Goal: Task Accomplishment & Management: Understand process/instructions

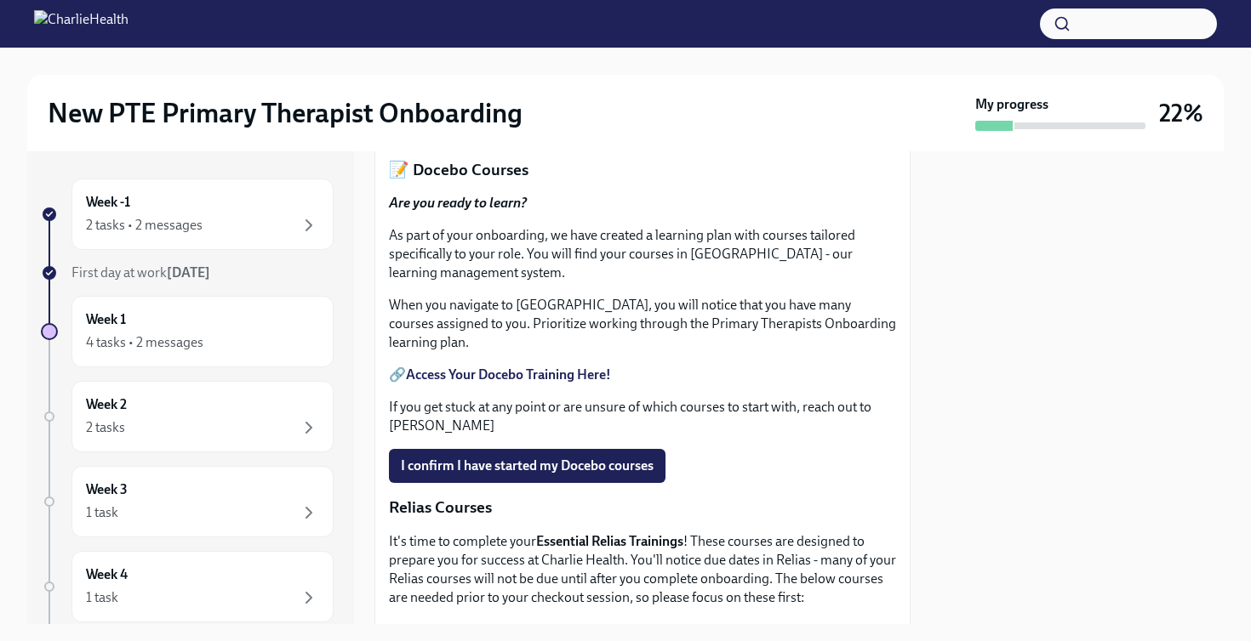
scroll to position [694, 0]
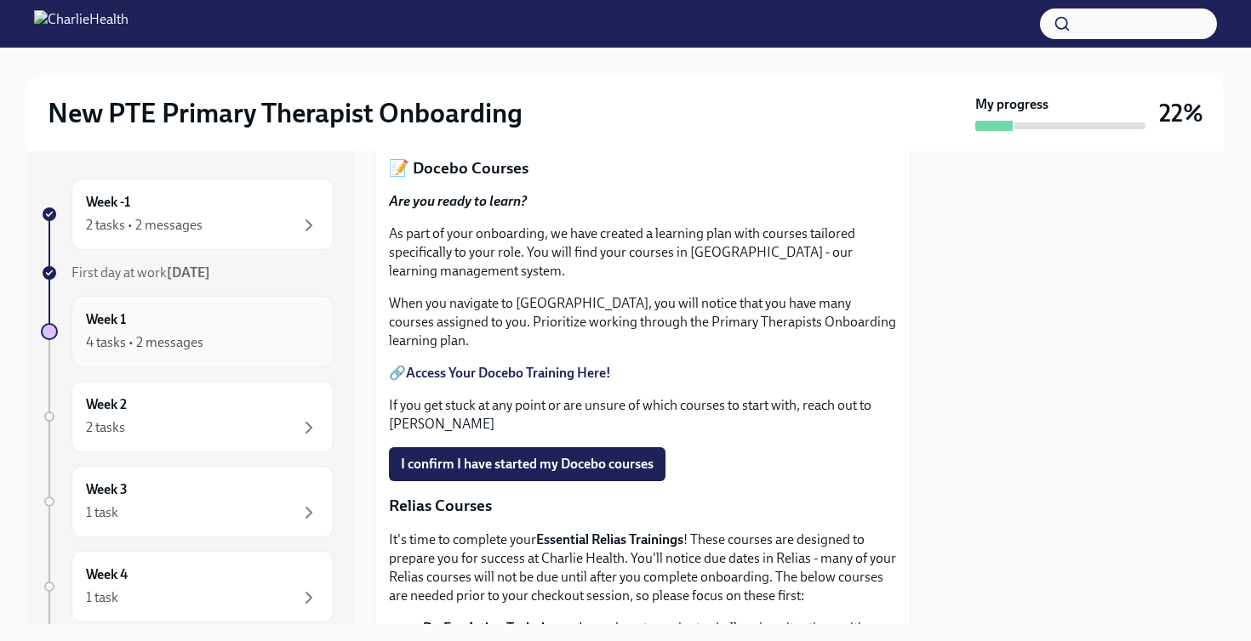
click at [191, 323] on div "Week 1 4 tasks • 2 messages" at bounding box center [202, 332] width 233 height 43
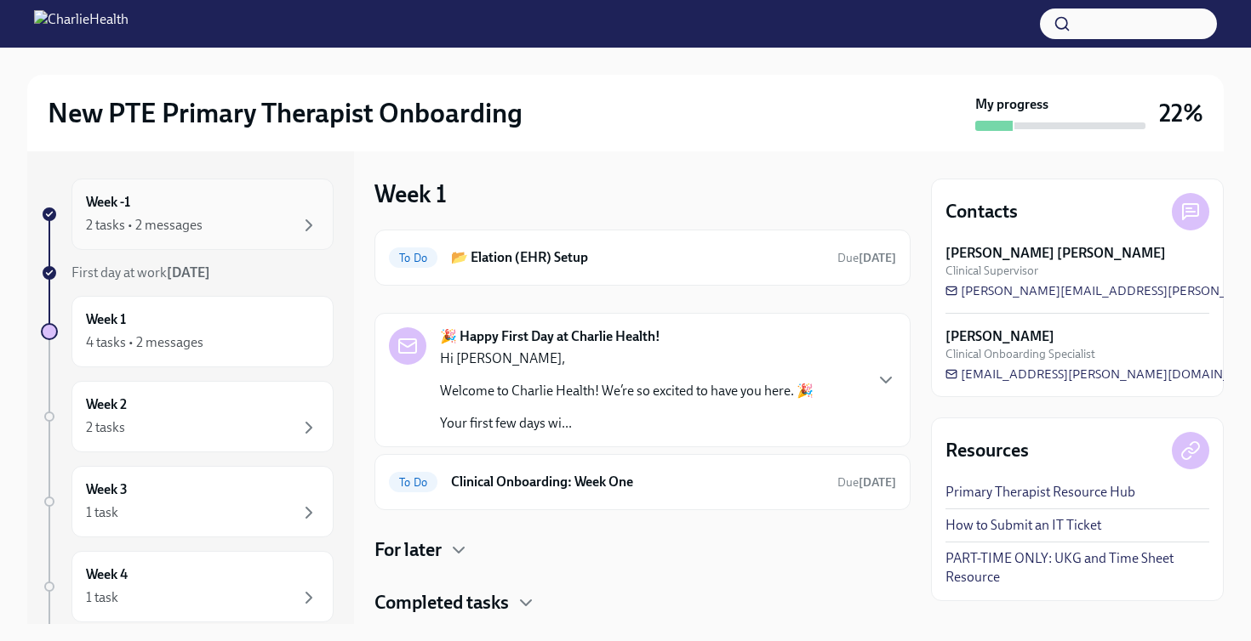
click at [209, 219] on div "2 tasks • 2 messages" at bounding box center [202, 225] width 233 height 20
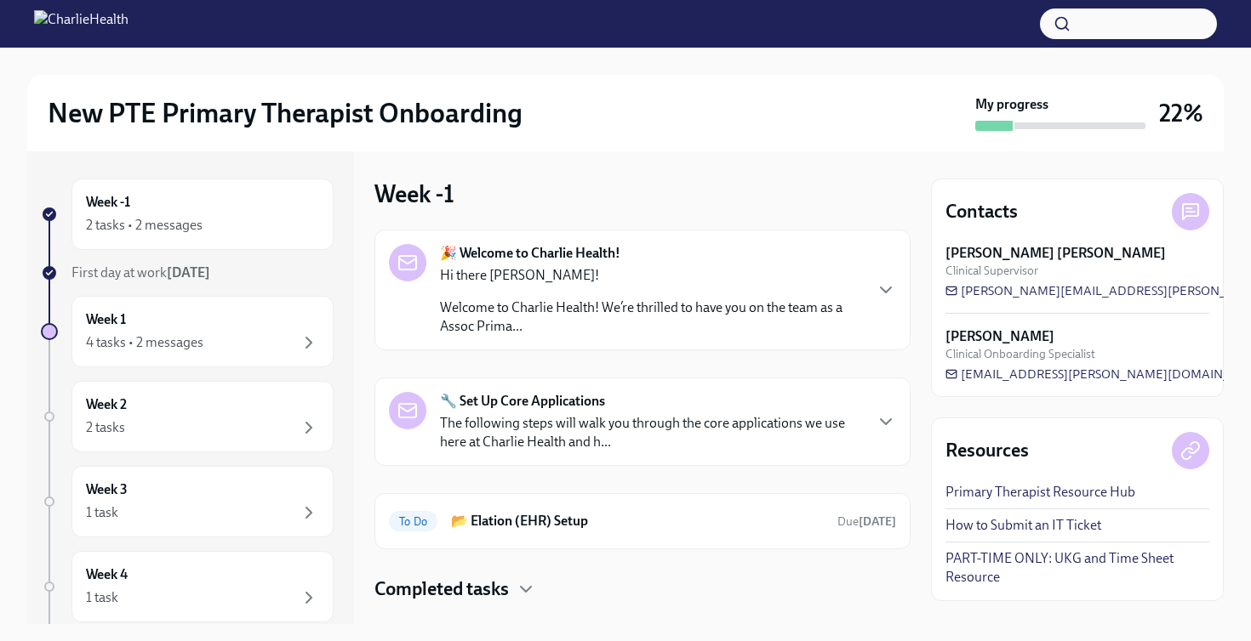
scroll to position [32, 0]
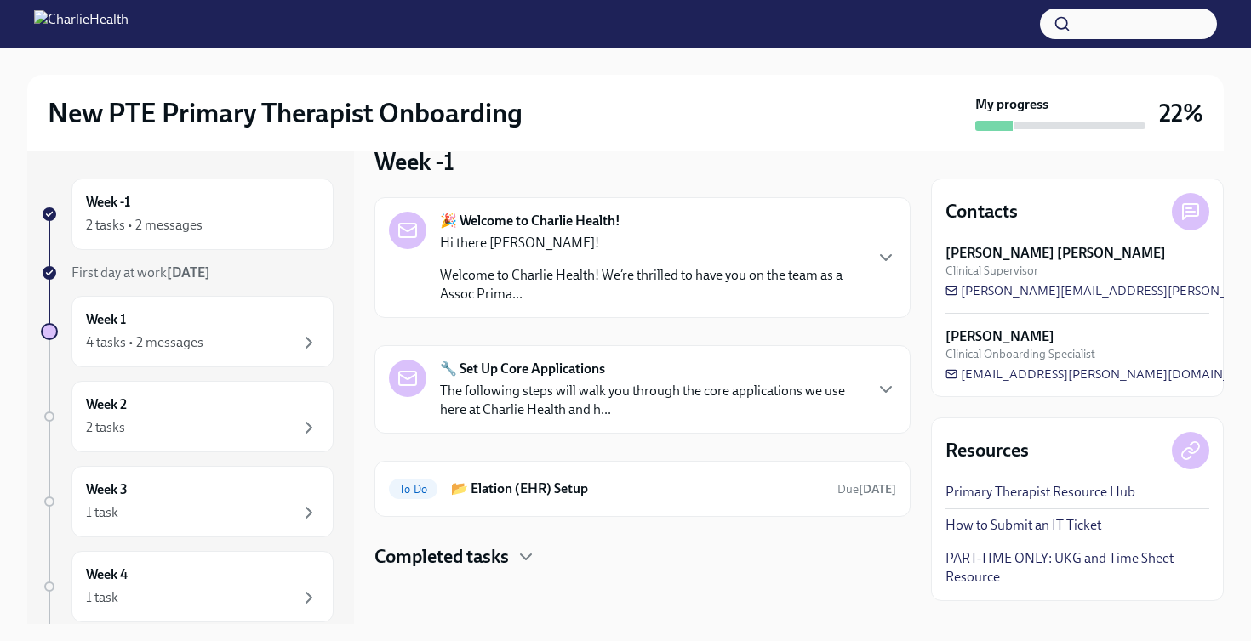
click at [755, 360] on div "🔧 Set Up Core Applications The following steps will walk you through the core a…" at bounding box center [651, 390] width 422 height 60
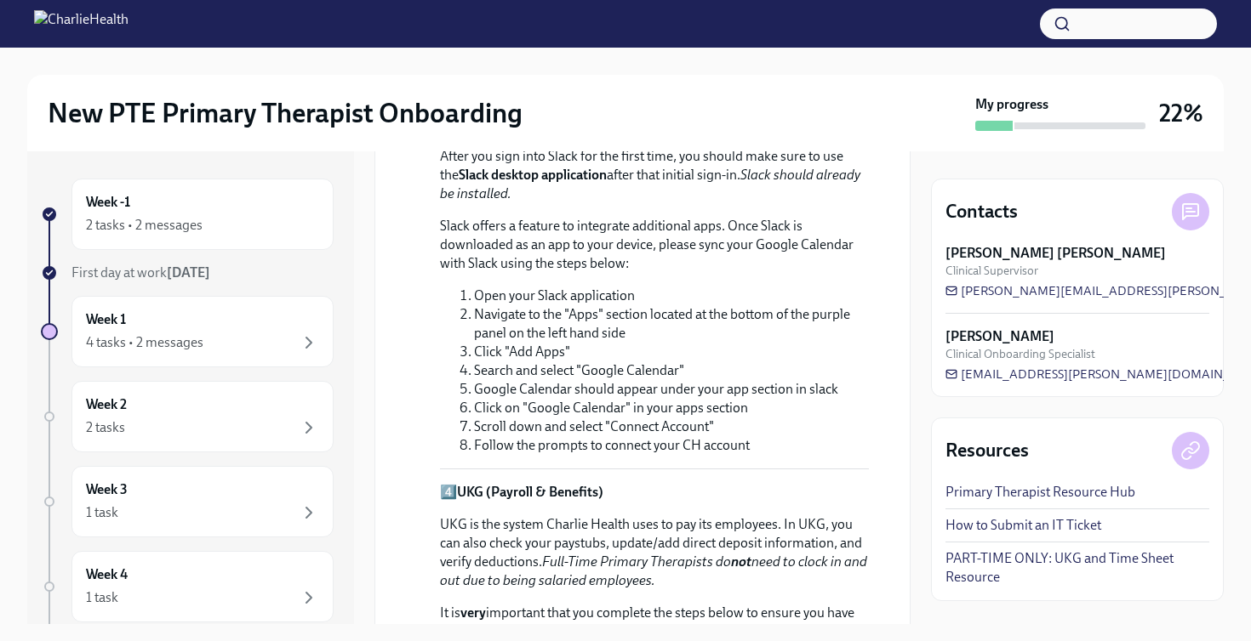
scroll to position [1281, 0]
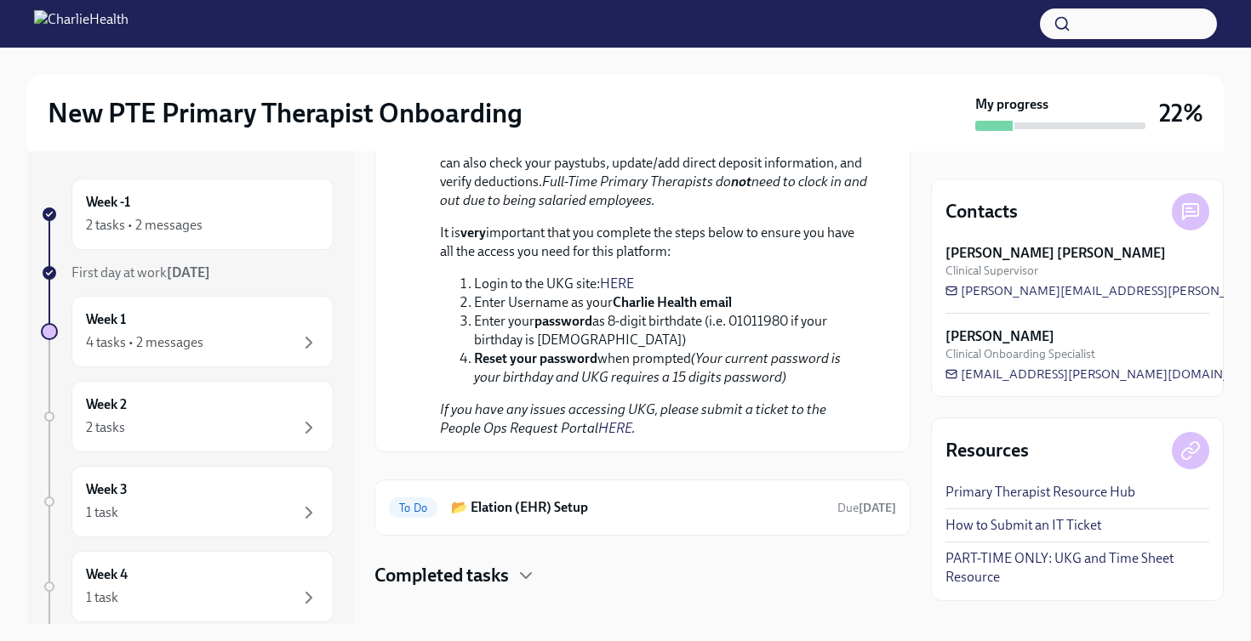
click at [626, 276] on link "HERE" at bounding box center [617, 284] width 34 height 16
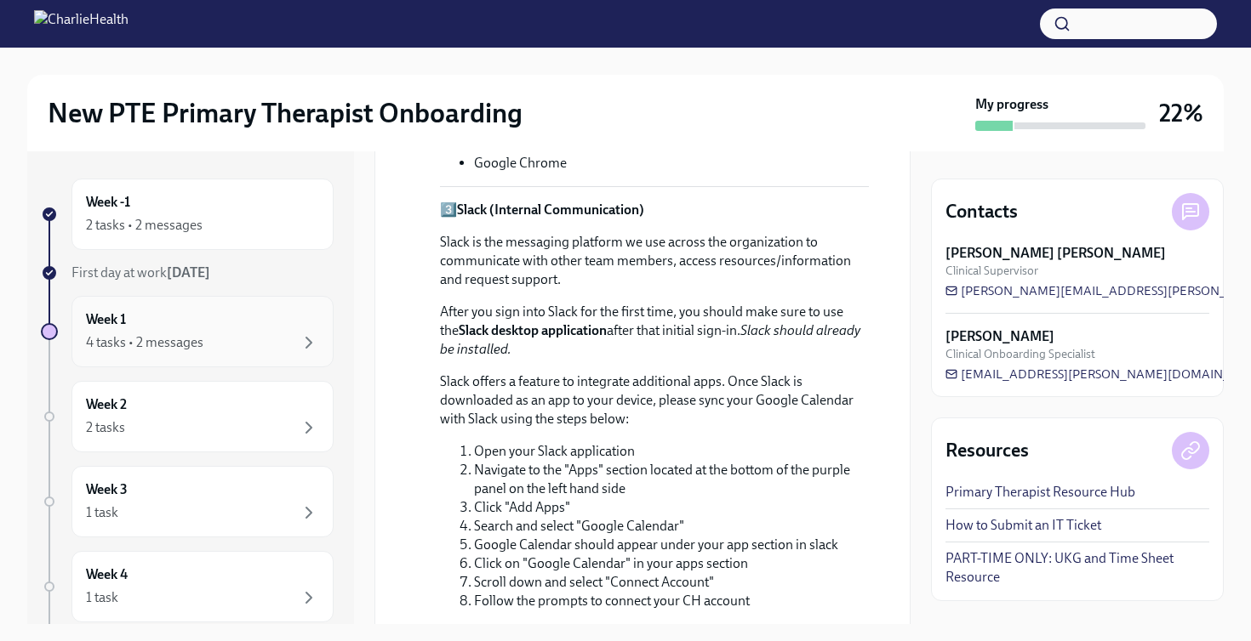
click at [209, 337] on div "4 tasks • 2 messages" at bounding box center [202, 343] width 233 height 20
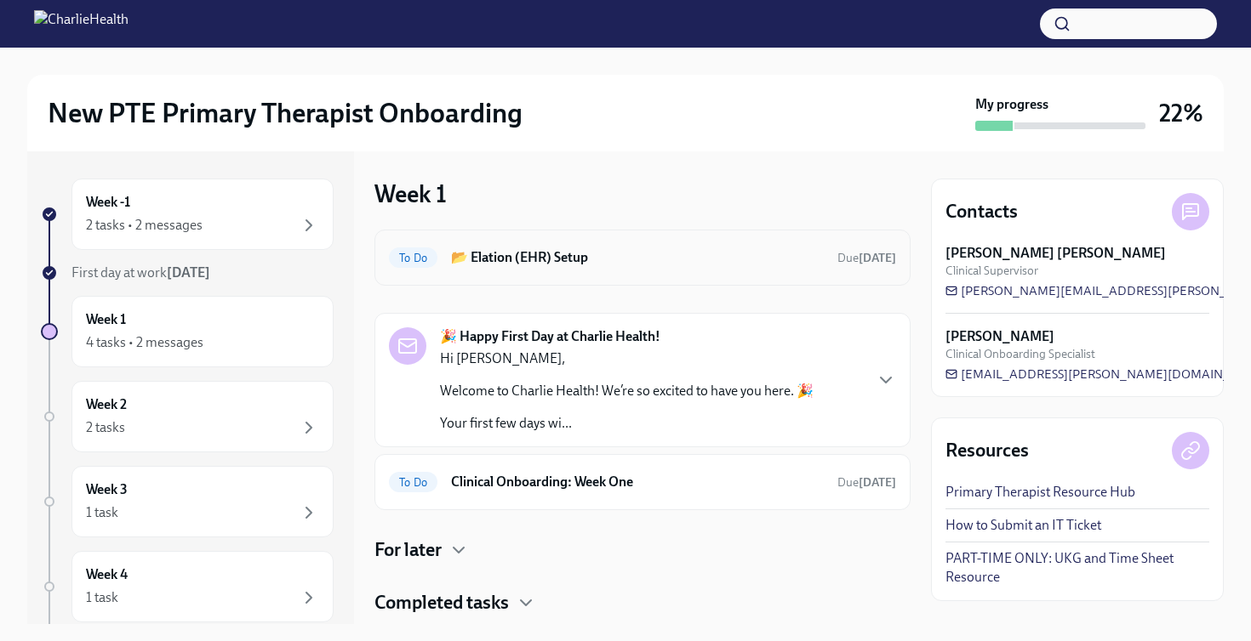
click at [579, 256] on h6 "📂 Elation (EHR) Setup" at bounding box center [637, 257] width 373 height 19
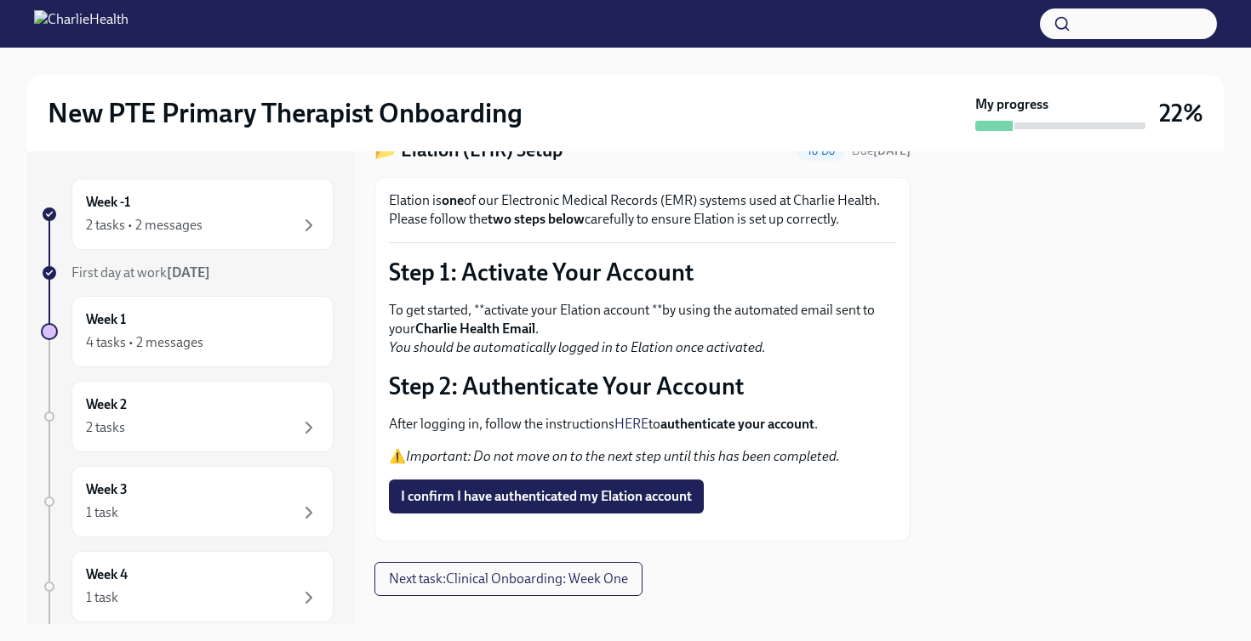
scroll to position [78, 0]
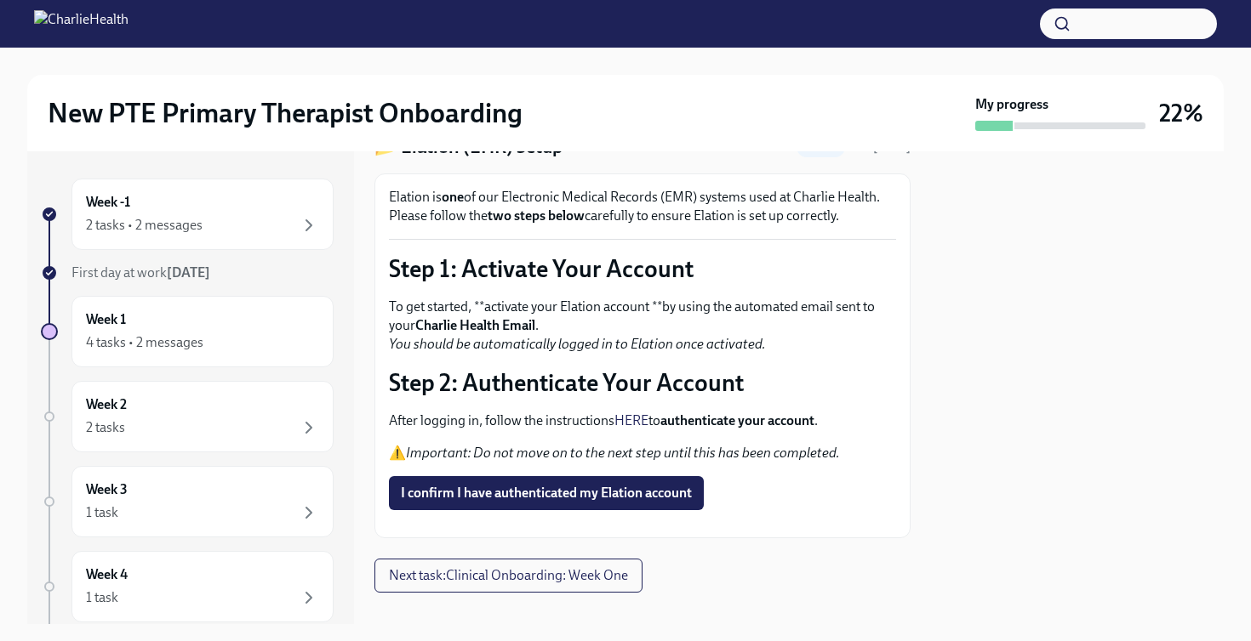
click at [632, 424] on link "HERE" at bounding box center [631, 421] width 34 height 16
click at [552, 498] on span "I confirm I have authenticated my Elation account" at bounding box center [546, 493] width 291 height 17
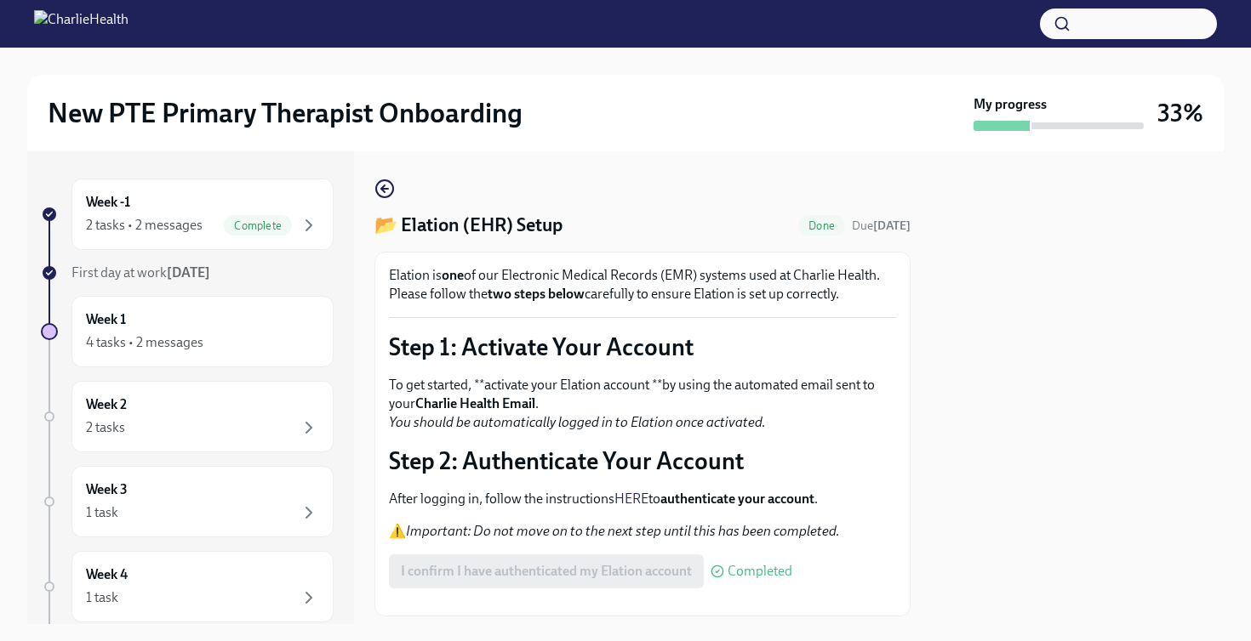
scroll to position [142, 0]
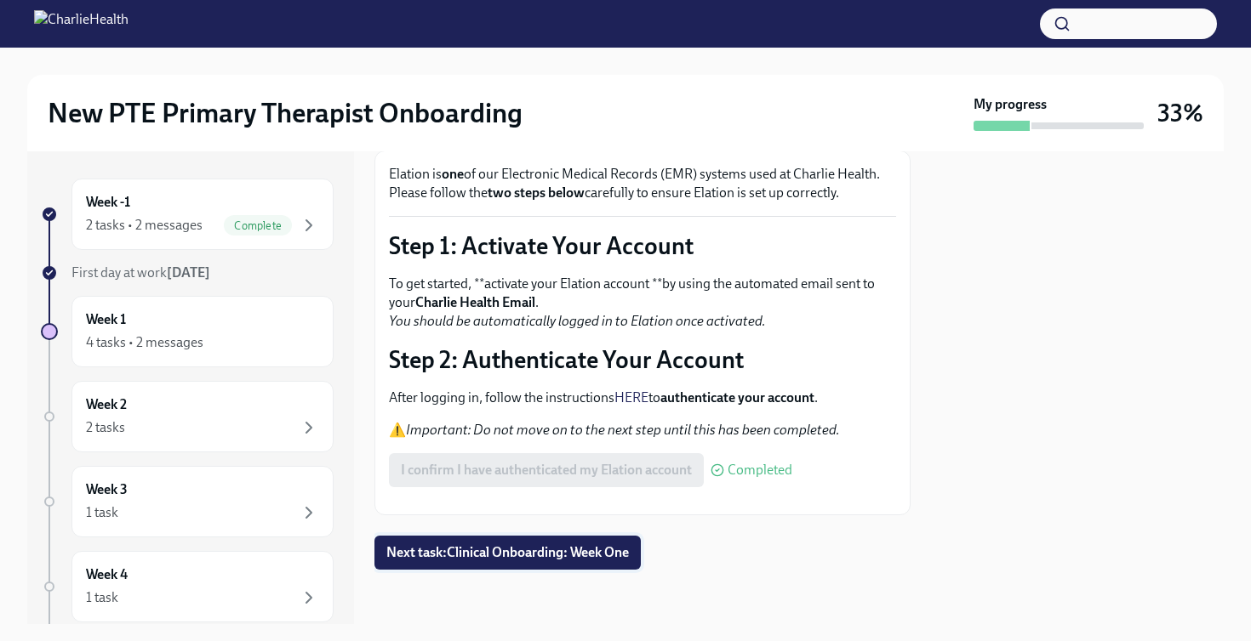
click at [491, 547] on span "Next task : Clinical Onboarding: Week One" at bounding box center [507, 552] width 242 height 17
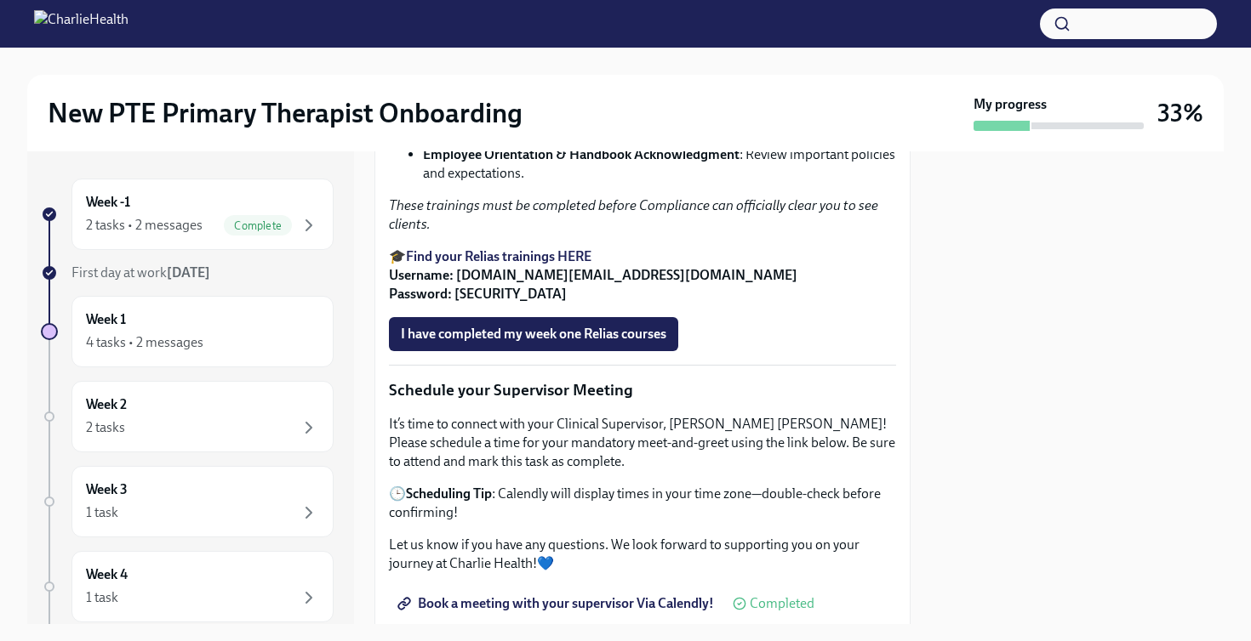
scroll to position [1240, 0]
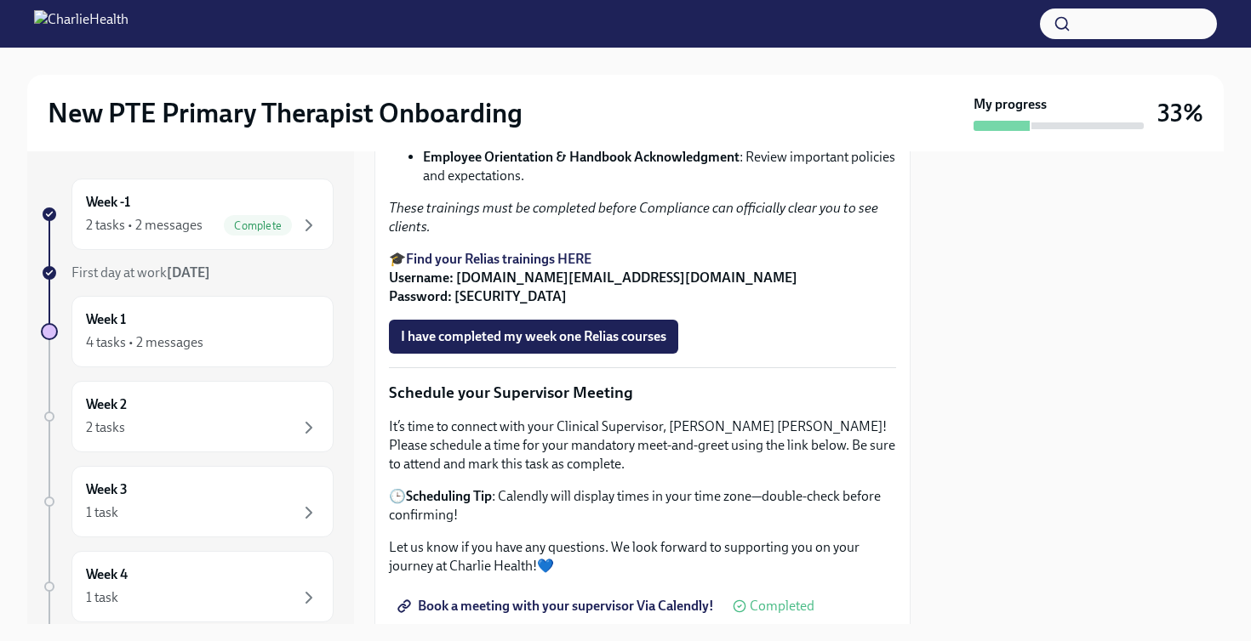
click at [512, 267] on strong "Find your Relias trainings HERE" at bounding box center [498, 259] width 185 height 16
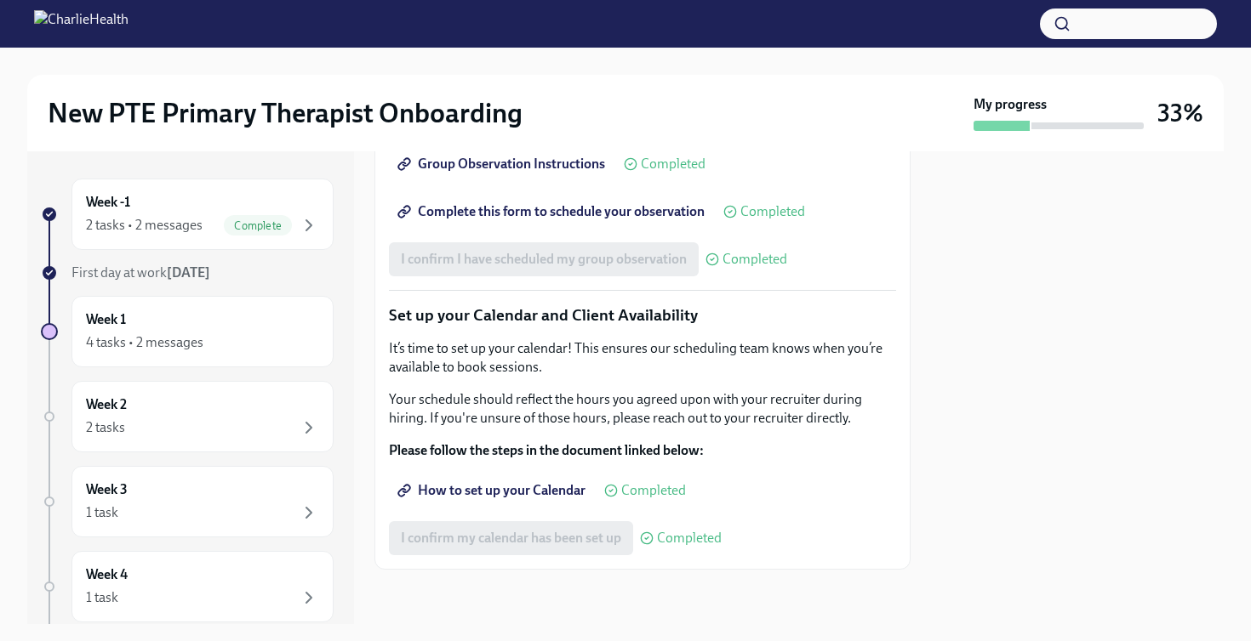
scroll to position [2660, 0]
click at [497, 166] on span "Group Observation Instructions" at bounding box center [503, 164] width 204 height 17
click at [141, 202] on div "Week -1 2 tasks • 2 messages Complete" at bounding box center [202, 214] width 233 height 43
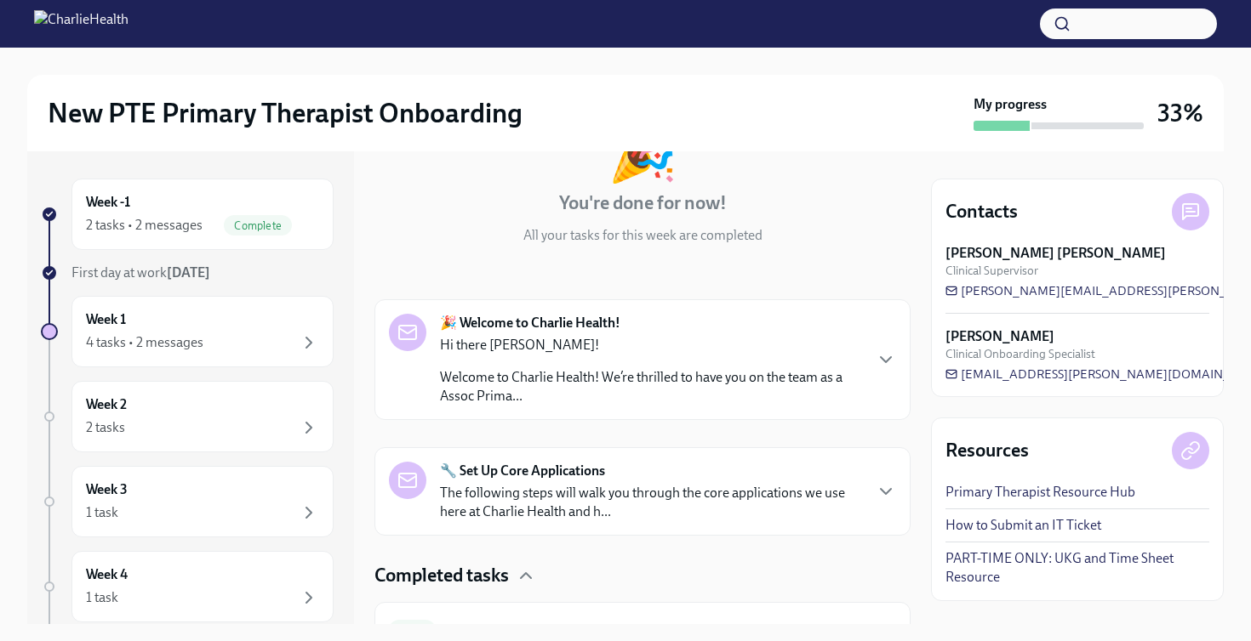
click at [536, 382] on p "Welcome to Charlie Health! We’re thrilled to have you on the team as a Assoc Pr…" at bounding box center [651, 386] width 422 height 37
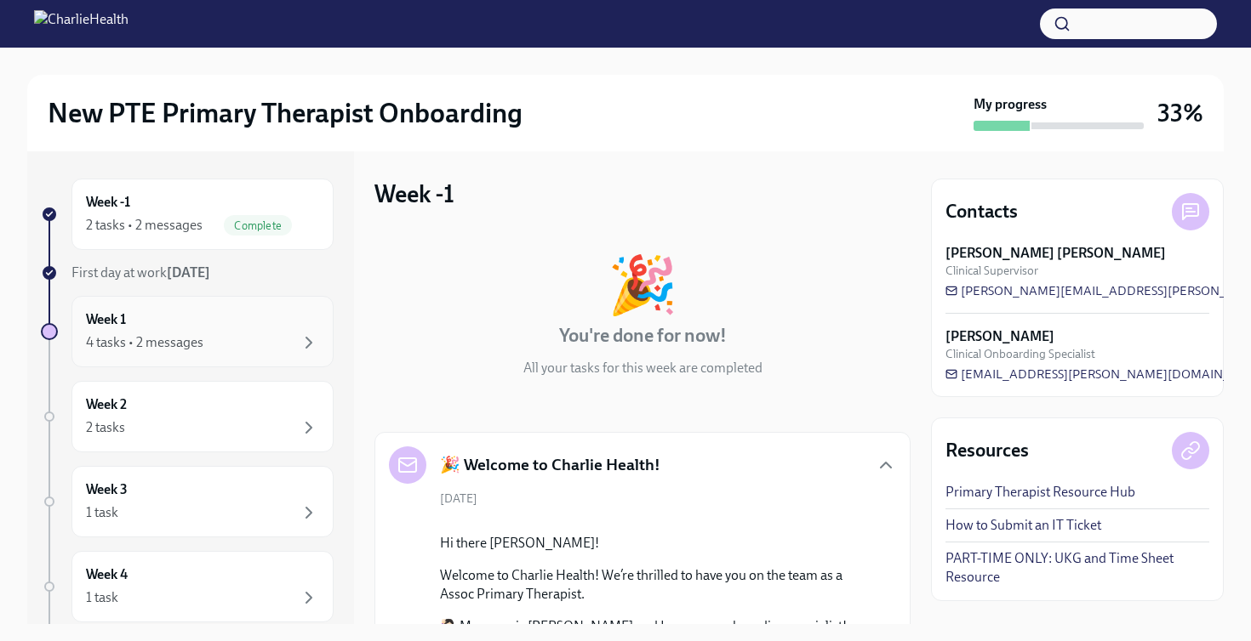
click at [174, 331] on div "Week 1 4 tasks • 2 messages" at bounding box center [202, 332] width 233 height 43
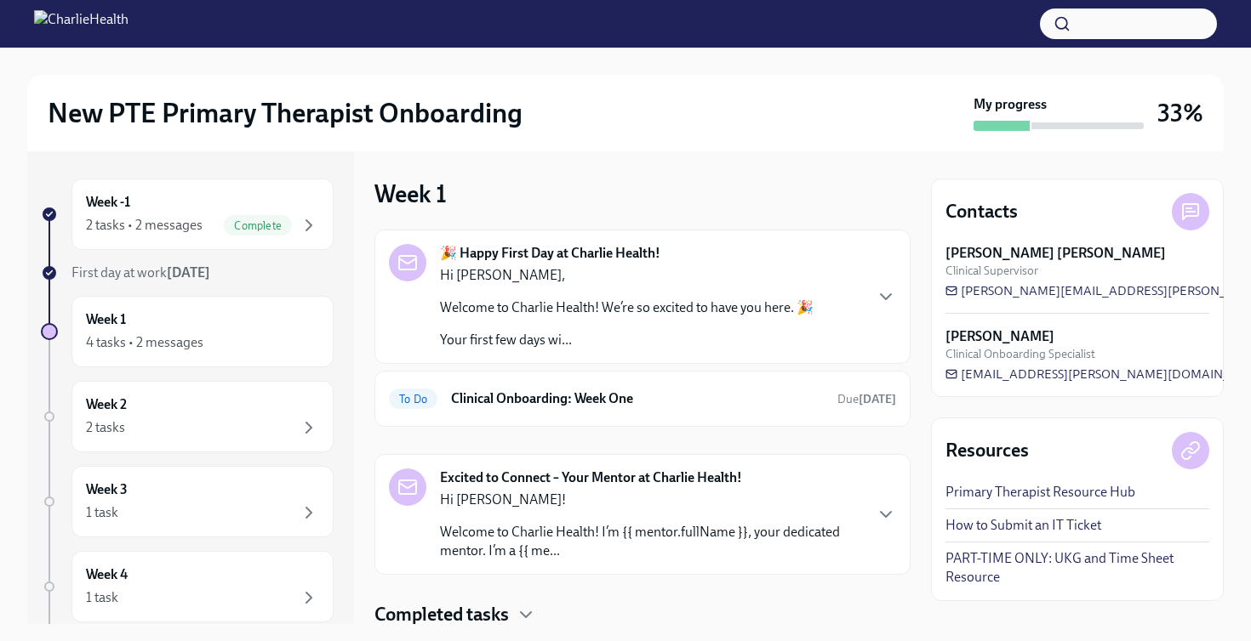
scroll to position [58, 0]
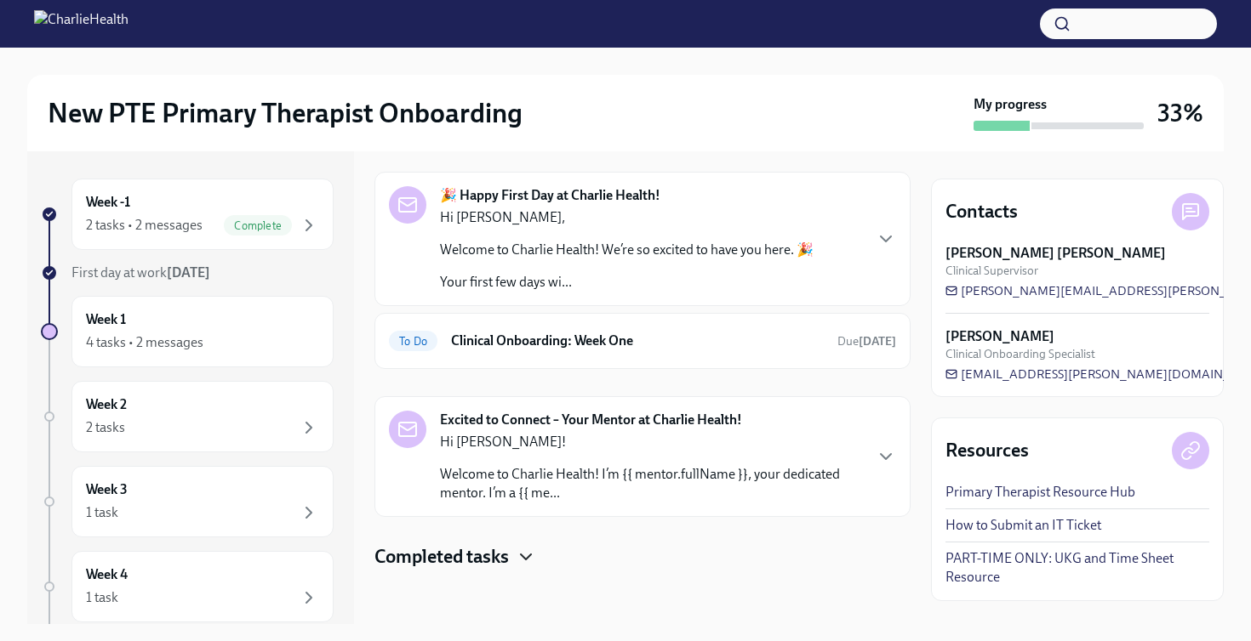
click at [519, 555] on icon "button" at bounding box center [526, 557] width 20 height 20
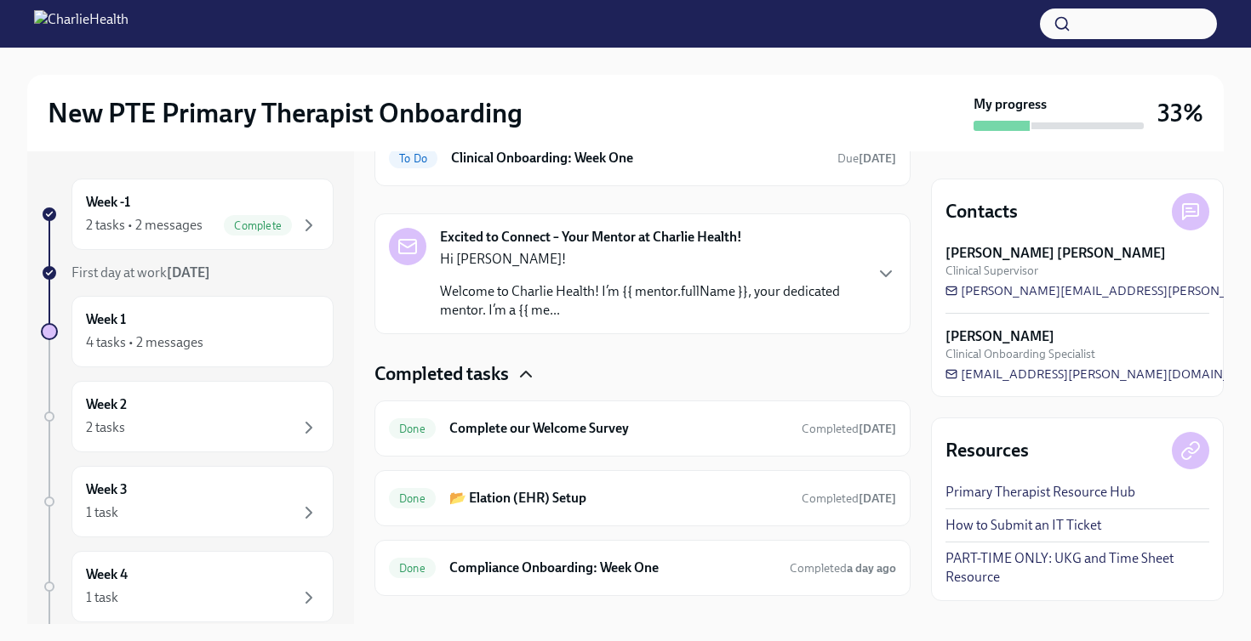
scroll to position [267, 0]
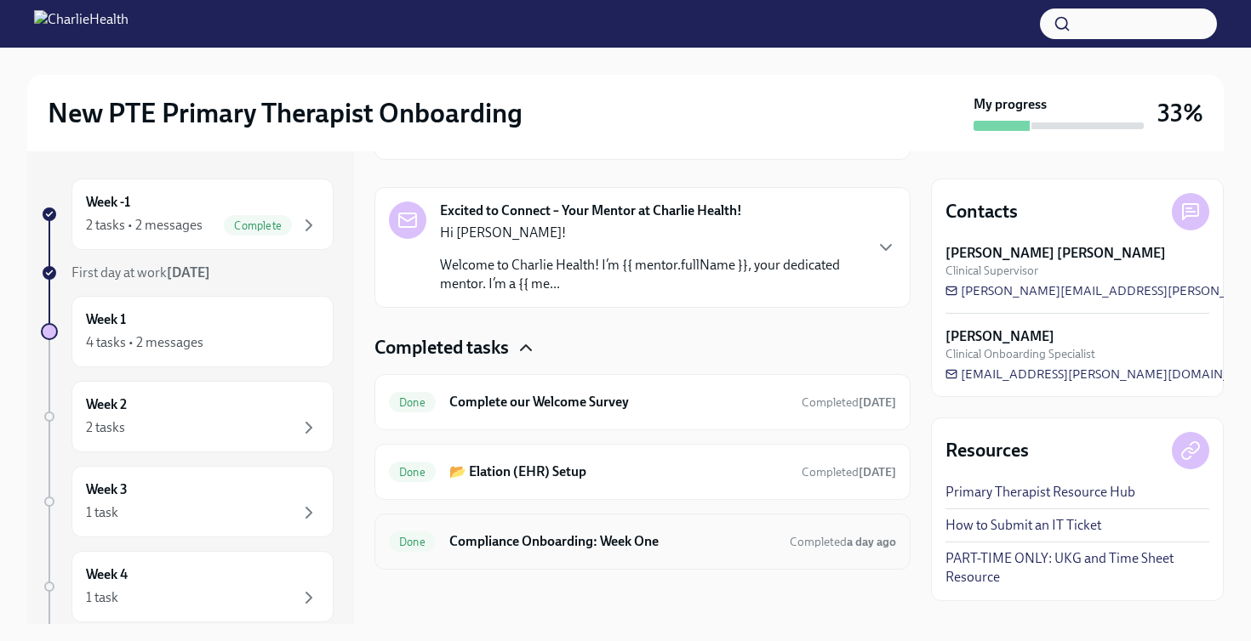
click at [531, 555] on div "Done Compliance Onboarding: Week One Completed a day ago" at bounding box center [642, 541] width 507 height 27
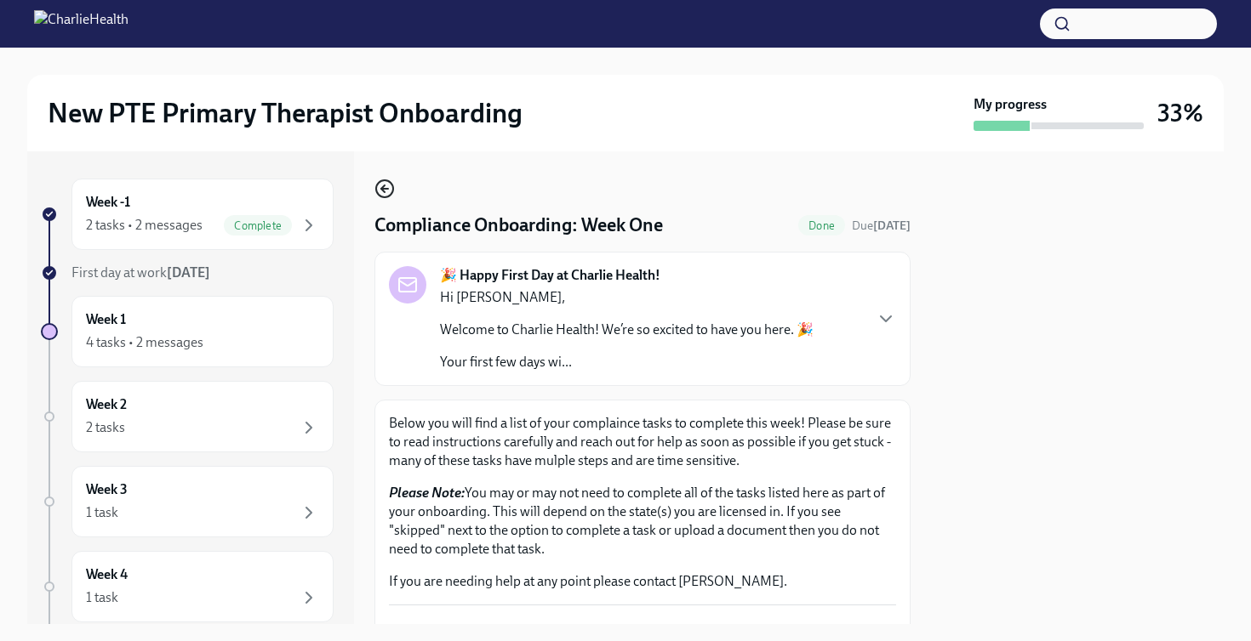
click at [386, 193] on icon "button" at bounding box center [384, 189] width 20 height 20
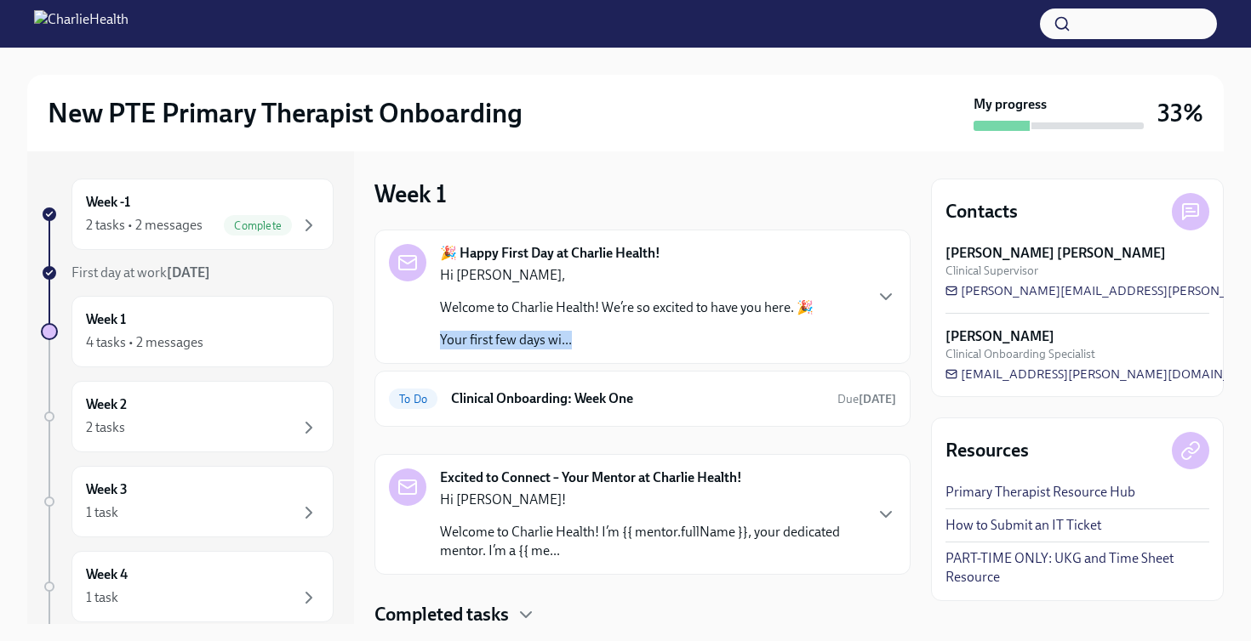
click at [601, 331] on p "Your first few days wi..." at bounding box center [626, 340] width 373 height 19
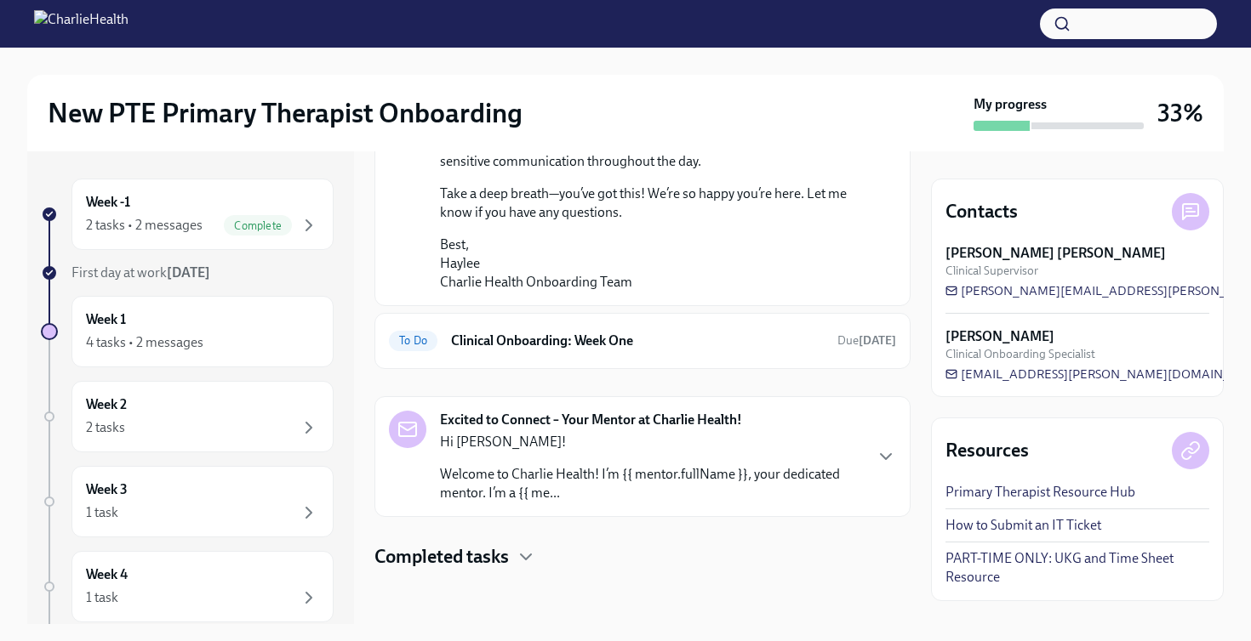
scroll to position [1360, 0]
click at [584, 351] on h6 "Clinical Onboarding: Week One" at bounding box center [637, 341] width 373 height 19
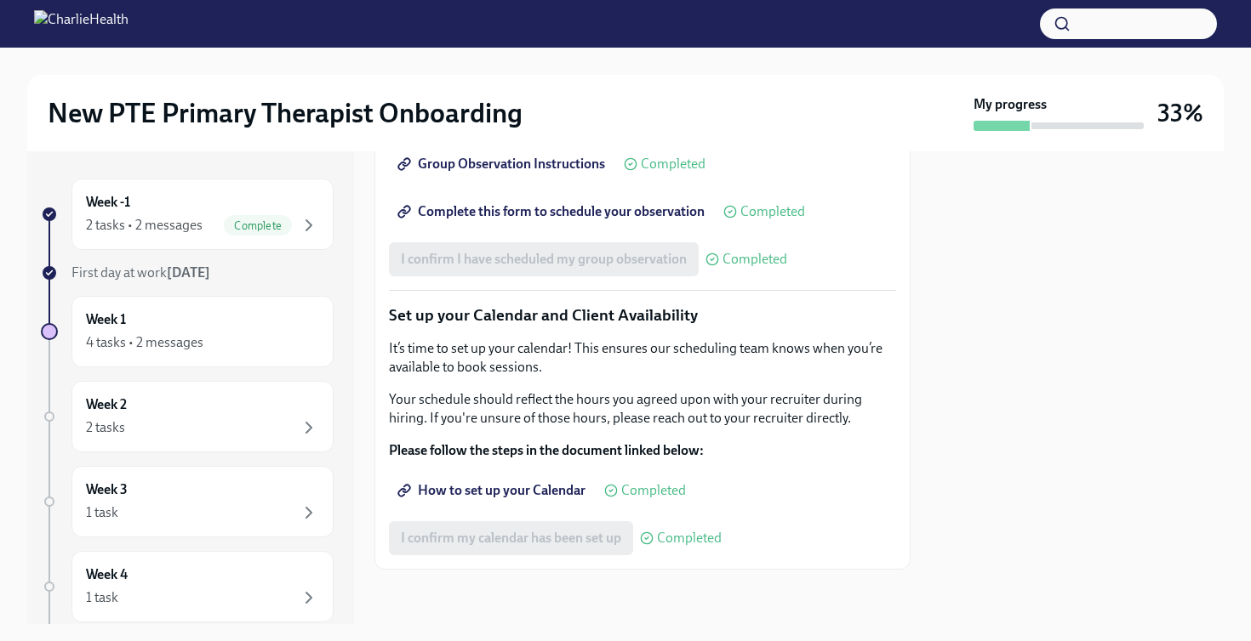
scroll to position [2660, 0]
